Goal: Information Seeking & Learning: Find contact information

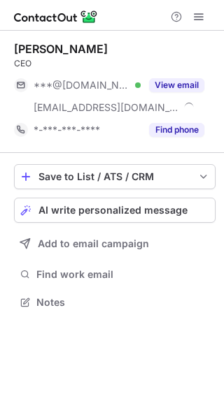
scroll to position [293, 224]
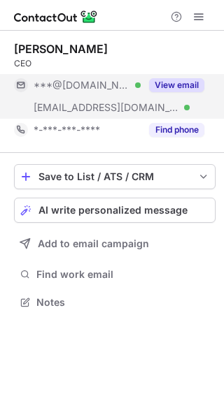
click at [187, 81] on button "View email" at bounding box center [176, 85] width 55 height 14
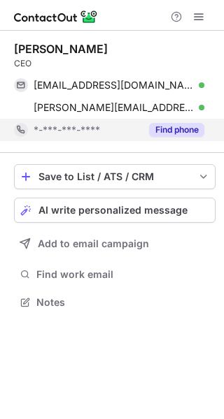
click at [170, 123] on button "Find phone" at bounding box center [176, 130] width 55 height 14
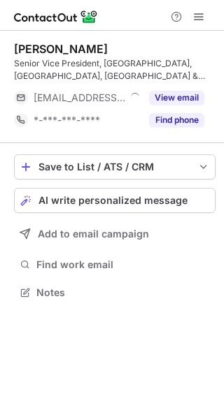
scroll to position [283, 224]
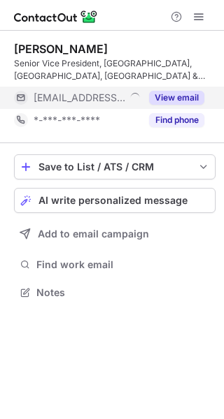
click at [187, 92] on button "View email" at bounding box center [176, 98] width 55 height 14
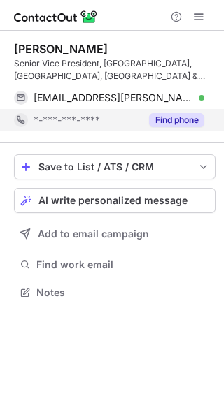
click at [176, 120] on button "Find phone" at bounding box center [176, 120] width 55 height 14
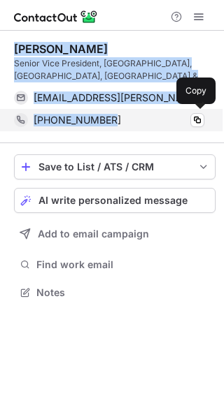
drag, startPoint x: 13, startPoint y: 46, endPoint x: 122, endPoint y: 115, distance: 128.2
click at [122, 115] on div "Majid Kaddoumi Senior Vice President, Europe, Middle East, Africa & Asia Pacifi…" at bounding box center [112, 172] width 224 height 283
copy div "Majid Kaddoumi Senior Vice President, Europe, Middle East, Africa & Asia Pacifi…"
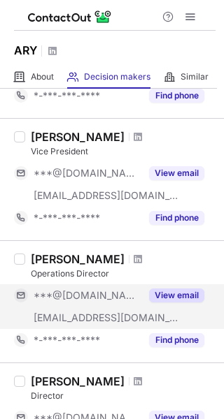
scroll to position [1049, 0]
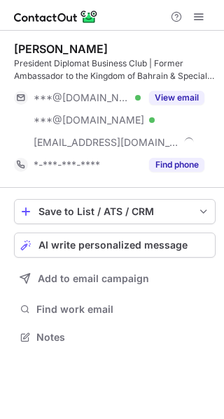
scroll to position [328, 224]
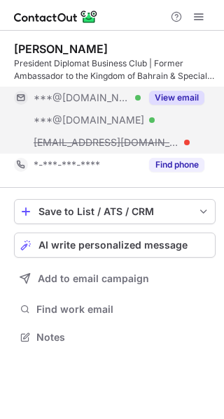
click at [166, 94] on button "View email" at bounding box center [176, 98] width 55 height 14
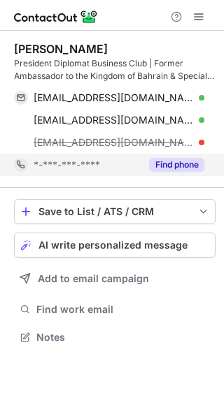
click at [157, 163] on button "Find phone" at bounding box center [176, 165] width 55 height 14
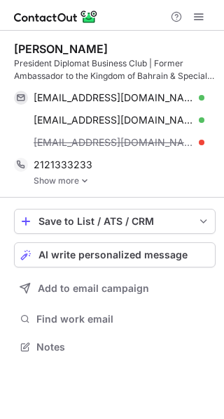
click at [59, 182] on link "Show more" at bounding box center [125, 181] width 182 height 10
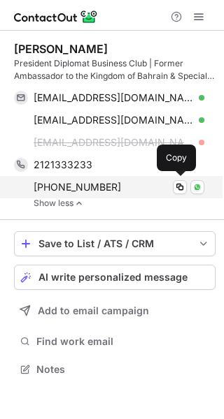
drag, startPoint x: 14, startPoint y: 52, endPoint x: 130, endPoint y: 192, distance: 181.7
click at [130, 192] on div "Javed Malik President Diplomat Business Club | Former Ambassador to the Kingdom…" at bounding box center [114, 125] width 201 height 166
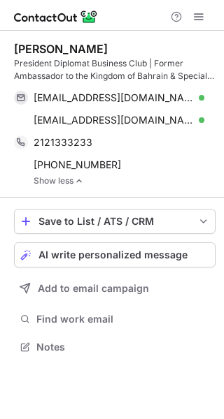
scroll to position [338, 224]
copy div "Javed Malik President Diplomat Business Club | Former Ambassador to the Kingdom…"
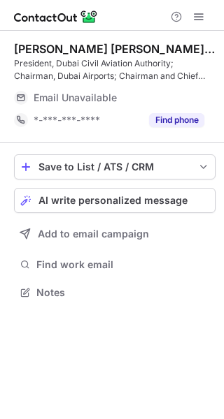
scroll to position [283, 224]
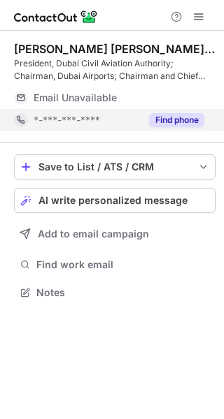
click at [163, 117] on button "Find phone" at bounding box center [176, 120] width 55 height 14
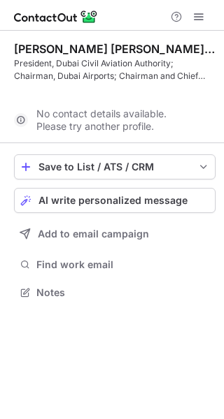
scroll to position [261, 224]
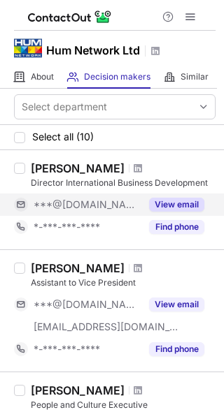
click at [164, 207] on button "View email" at bounding box center [176, 205] width 55 height 14
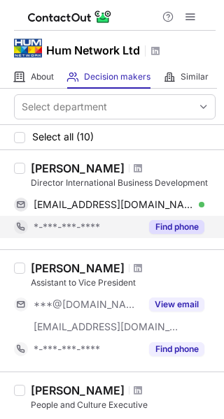
click at [173, 222] on button "Find phone" at bounding box center [176, 227] width 55 height 14
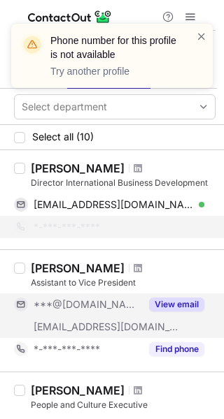
click at [166, 303] on button "View email" at bounding box center [176, 305] width 55 height 14
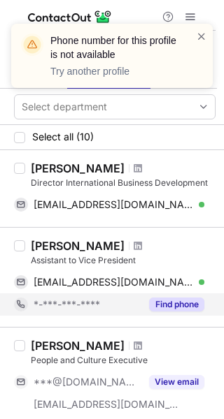
click at [176, 302] on button "Find phone" at bounding box center [176, 305] width 55 height 14
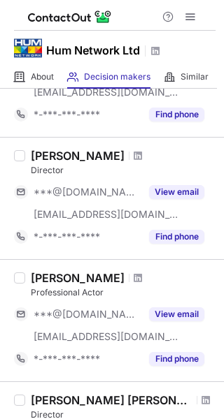
scroll to position [489, 0]
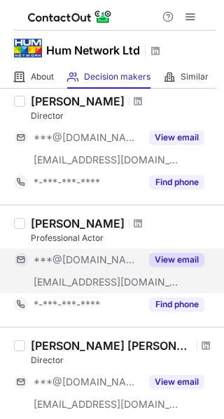
click at [185, 260] on button "View email" at bounding box center [176, 260] width 55 height 14
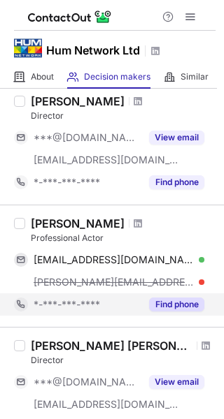
click at [172, 303] on button "Find phone" at bounding box center [176, 305] width 55 height 14
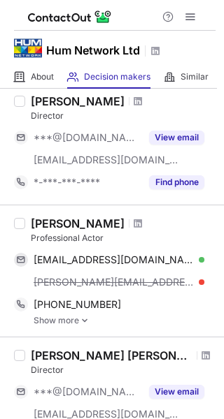
click at [64, 319] on link "Show more" at bounding box center [125, 321] width 182 height 10
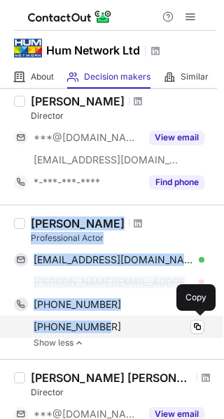
drag, startPoint x: 33, startPoint y: 222, endPoint x: 113, endPoint y: 323, distance: 129.4
click at [113, 323] on div "[PERSON_NAME] Professional Actor [EMAIL_ADDRESS][DOMAIN_NAME] Verified Copy [PE…" at bounding box center [120, 282] width 190 height 131
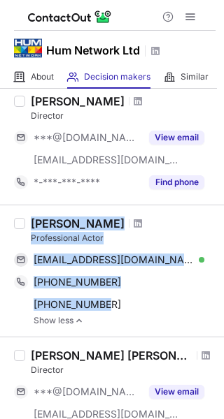
copy div "[PERSON_NAME] Professional Actor [EMAIL_ADDRESS][DOMAIN_NAME] Verified Copy [PE…"
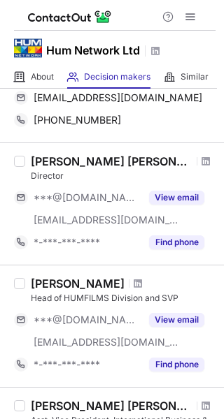
scroll to position [699, 0]
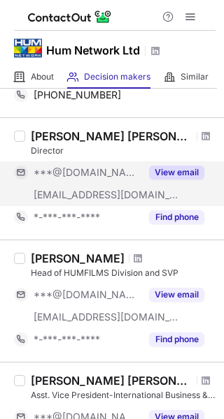
click at [177, 171] on button "View email" at bounding box center [176, 173] width 55 height 14
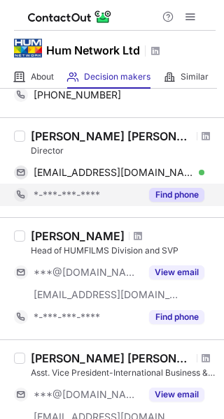
click at [177, 192] on button "Find phone" at bounding box center [176, 195] width 55 height 14
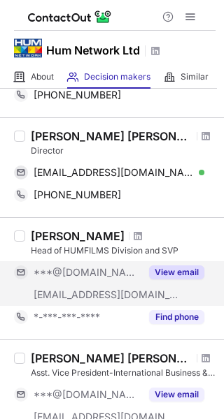
click at [168, 267] on button "View email" at bounding box center [176, 273] width 55 height 14
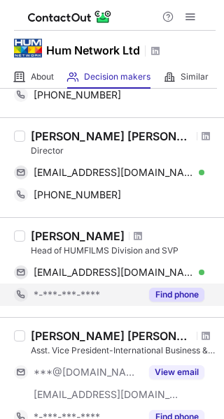
click at [179, 292] on button "Find phone" at bounding box center [176, 295] width 55 height 14
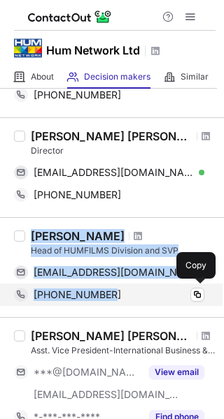
drag, startPoint x: 31, startPoint y: 235, endPoint x: 113, endPoint y: 286, distance: 96.4
click at [113, 286] on div "Badar Ikram Head of HUMFILMS Division and SVP badarikramconnect@gmail.com Verif…" at bounding box center [120, 267] width 190 height 77
copy div "Badar Ikram Head of HUMFILMS Division and SVP badarikramconnect@gmail.com Verif…"
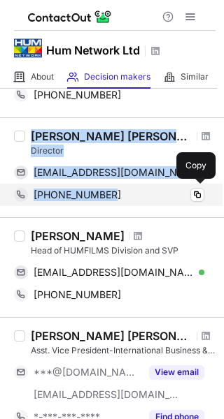
drag, startPoint x: 34, startPoint y: 134, endPoint x: 122, endPoint y: 186, distance: 102.8
click at [122, 186] on div "Syed Shahrukh Iqbal Director ssiqbal86@gmail.com Verified Copy +923343033554 Co…" at bounding box center [120, 167] width 190 height 77
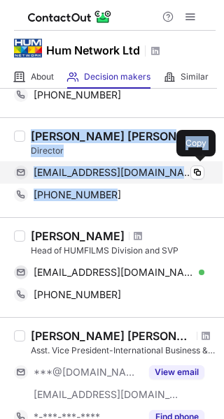
copy div "Syed Shahrukh Iqbal Director ssiqbal86@gmail.com Verified Copy +923343033554"
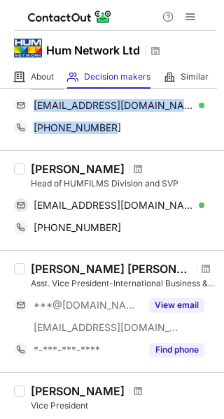
scroll to position [769, 0]
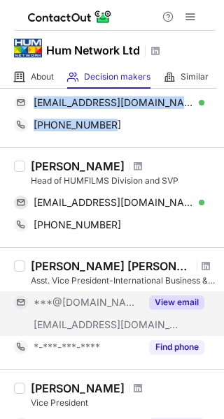
click at [174, 298] on button "View email" at bounding box center [176, 303] width 55 height 14
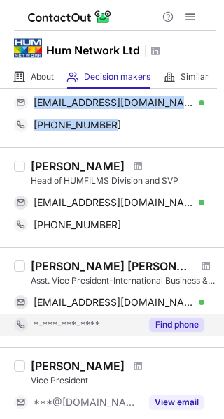
click at [178, 323] on button "Find phone" at bounding box center [176, 325] width 55 height 14
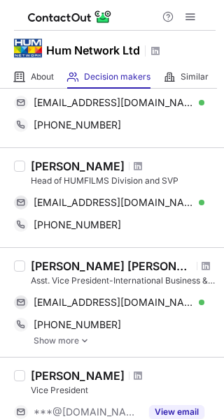
click at [45, 340] on link "Show more" at bounding box center [125, 341] width 182 height 10
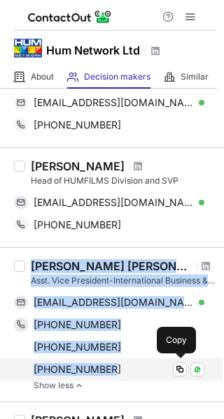
drag, startPoint x: 32, startPoint y: 265, endPoint x: 136, endPoint y: 365, distance: 143.9
click at [136, 365] on div "Syed Naveed Alam Shah Asst. Vice President-International Business & Operations …" at bounding box center [120, 324] width 190 height 131
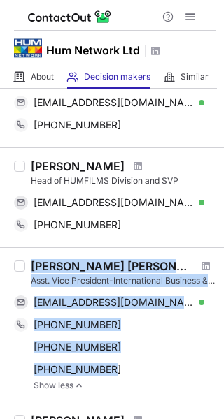
copy div "Syed Naveed Alam Shah Asst. Vice President-International Business & Operations …"
